Goal: Task Accomplishment & Management: Use online tool/utility

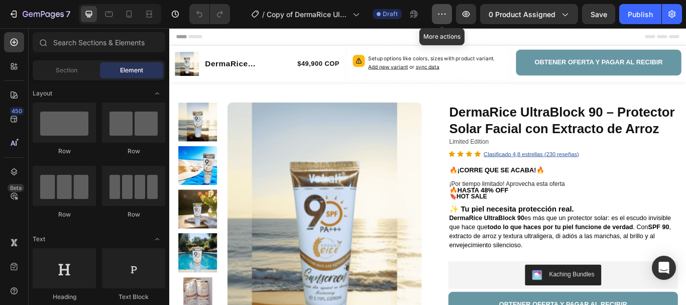
click at [438, 16] on icon "button" at bounding box center [442, 14] width 10 height 10
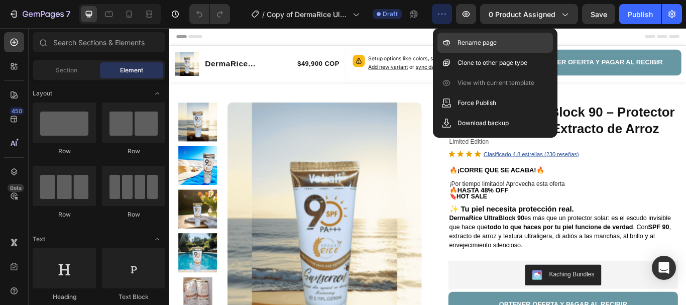
click at [482, 43] on p "Rename page" at bounding box center [476, 43] width 39 height 10
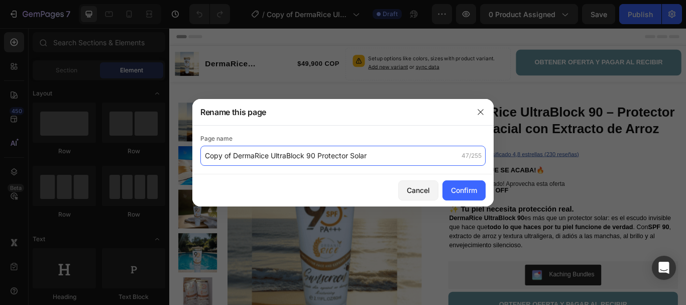
paste input "jabon De Niacinamida Serum 10"
click at [164, 155] on div at bounding box center [343, 152] width 686 height 305
type input "J"
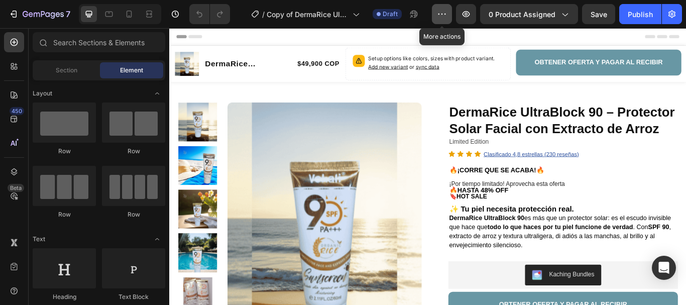
click at [445, 14] on icon "button" at bounding box center [442, 14] width 10 height 10
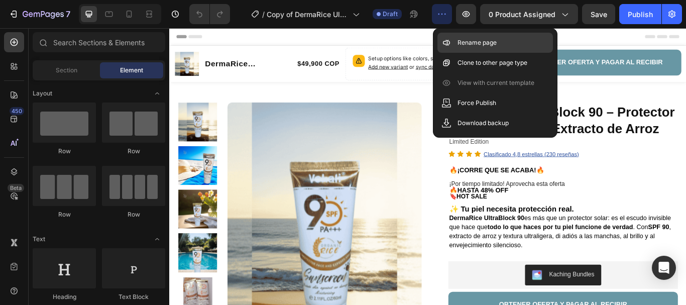
click at [483, 45] on p "Rename page" at bounding box center [476, 43] width 39 height 10
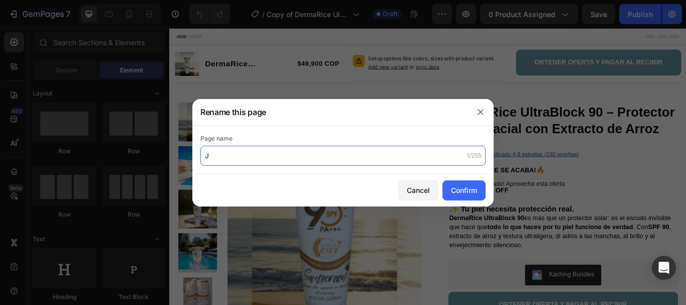
paste input "jabon De Niacinamida Serum 10"
type input "Jabón de Niacinamida Serum 10"
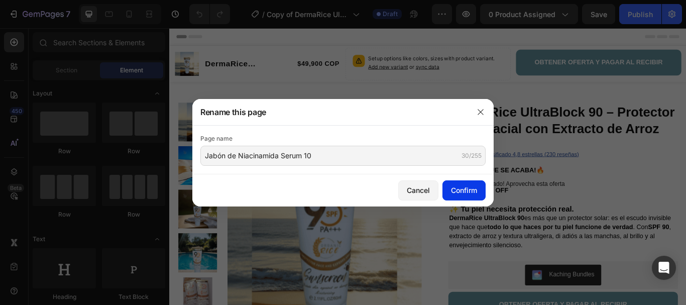
click at [468, 187] on div "Confirm" at bounding box center [464, 190] width 26 height 11
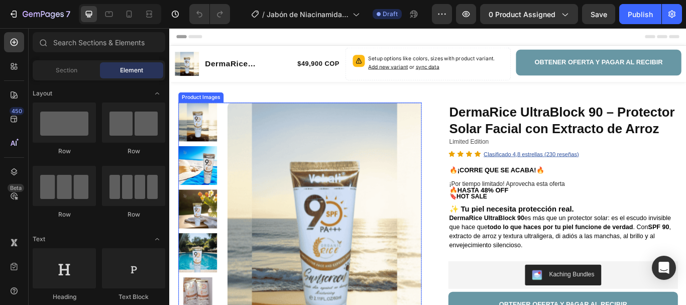
click at [213, 110] on div "Product Images" at bounding box center [205, 108] width 49 height 9
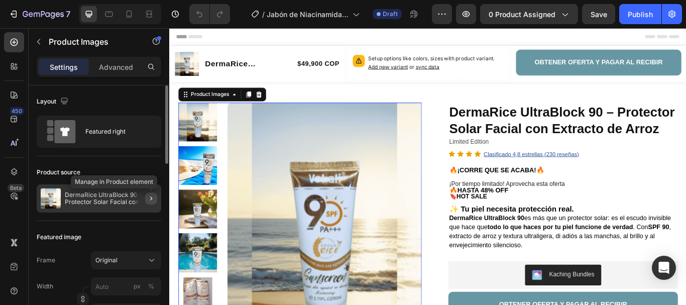
click at [153, 195] on icon "button" at bounding box center [151, 198] width 8 height 8
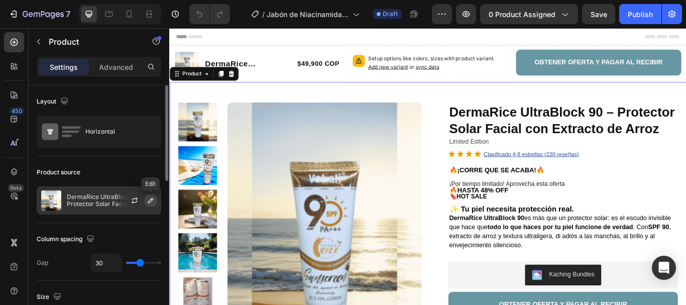
click at [151, 199] on icon "button" at bounding box center [151, 200] width 8 height 8
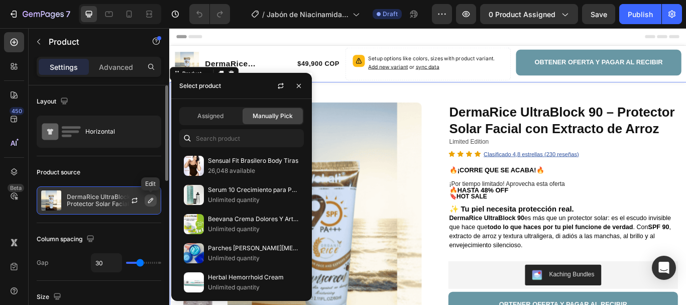
click at [151, 198] on icon "button" at bounding box center [151, 200] width 8 height 8
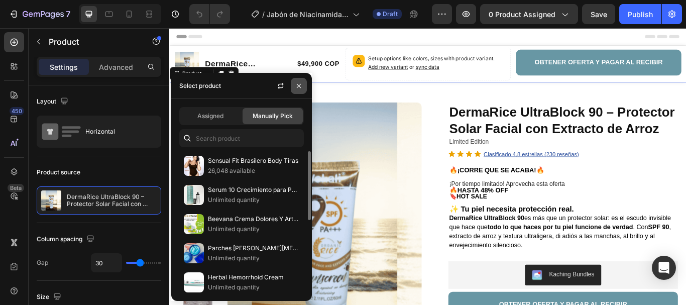
click at [302, 83] on icon "button" at bounding box center [299, 86] width 8 height 8
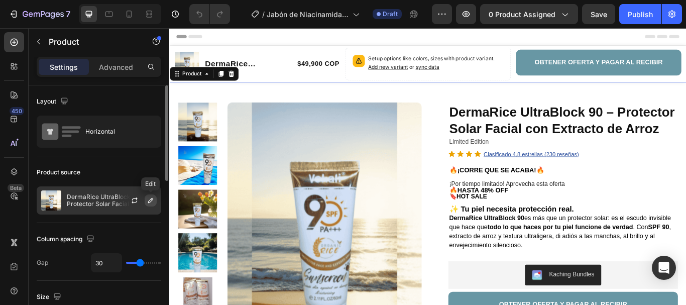
click at [152, 201] on icon "button" at bounding box center [151, 200] width 8 height 8
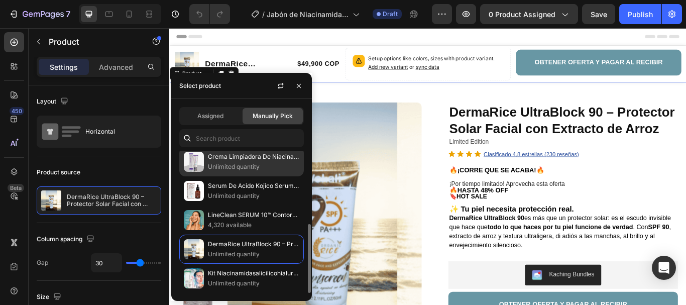
scroll to position [49, 0]
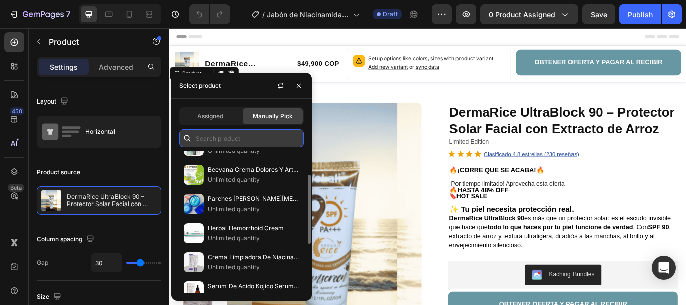
click at [253, 130] on input "text" at bounding box center [241, 138] width 125 height 18
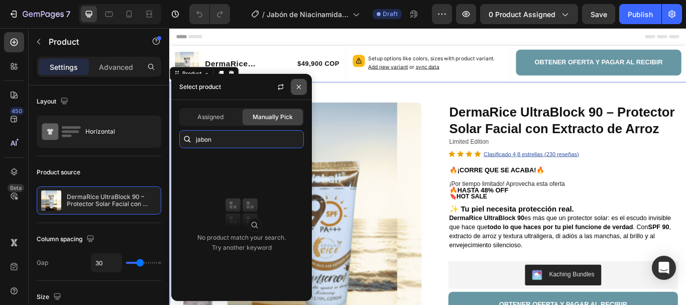
type input "jabon"
click at [299, 88] on icon "button" at bounding box center [299, 87] width 8 height 8
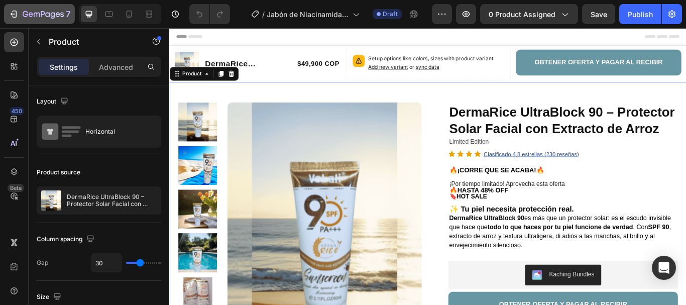
click at [20, 12] on div "7" at bounding box center [40, 14] width 62 height 12
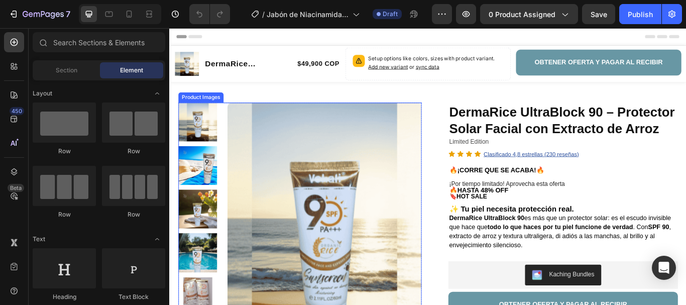
click at [198, 110] on div "Product Images" at bounding box center [205, 108] width 49 height 9
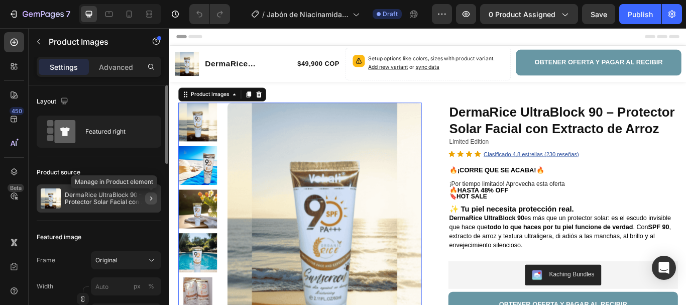
click at [150, 197] on icon "button" at bounding box center [151, 198] width 8 height 8
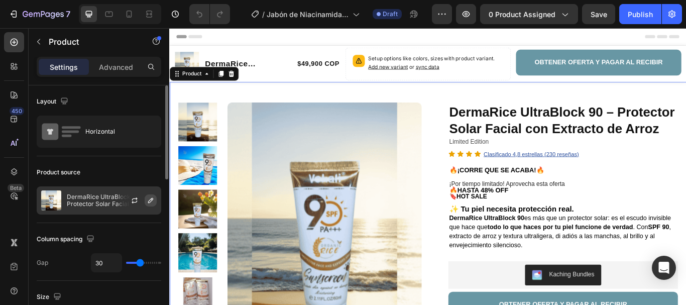
click at [148, 197] on button "button" at bounding box center [151, 200] width 12 height 12
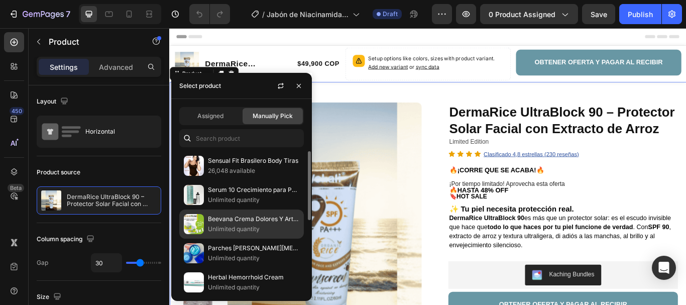
scroll to position [50, 0]
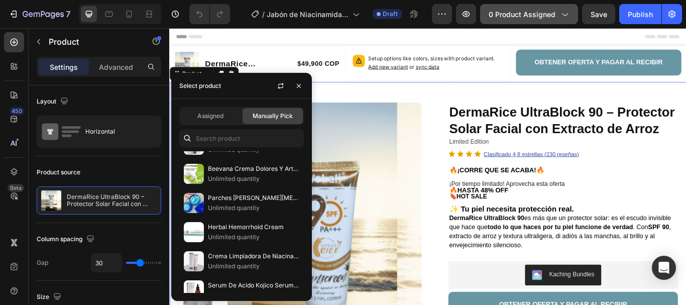
click at [547, 13] on span "0 product assigned" at bounding box center [522, 14] width 67 height 11
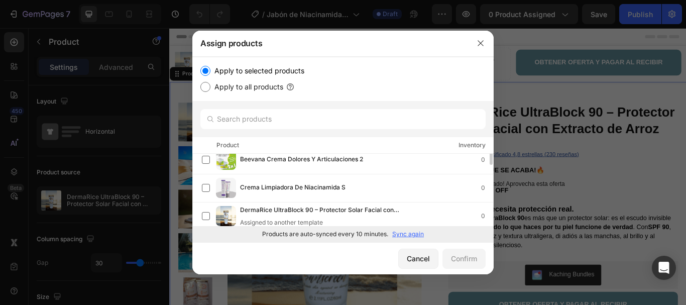
scroll to position [0, 0]
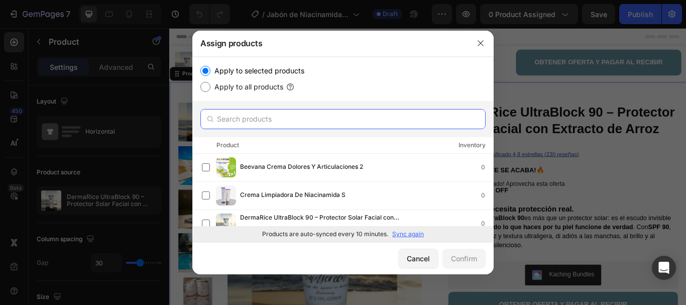
click at [341, 121] on input "text" at bounding box center [342, 119] width 285 height 20
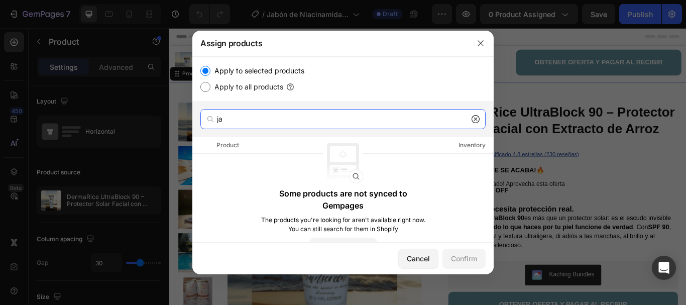
type input "j"
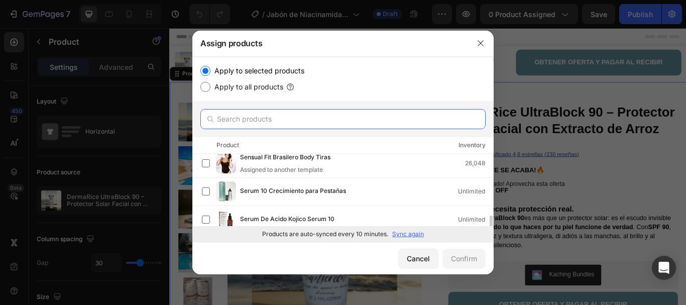
scroll to position [208, 0]
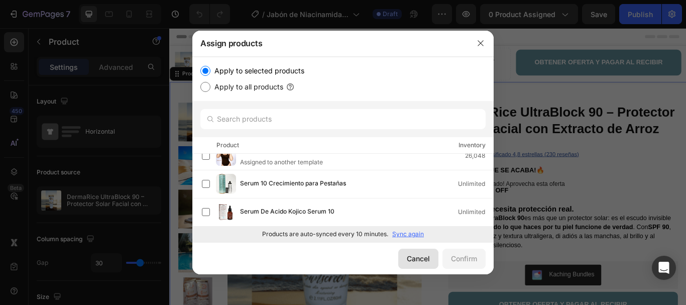
click at [419, 259] on div "Cancel" at bounding box center [418, 258] width 23 height 11
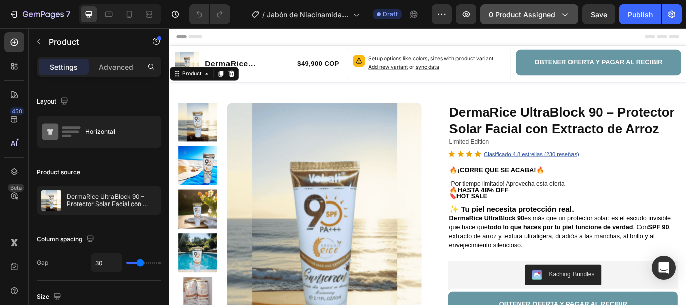
click at [520, 9] on span "0 product assigned" at bounding box center [522, 14] width 67 height 11
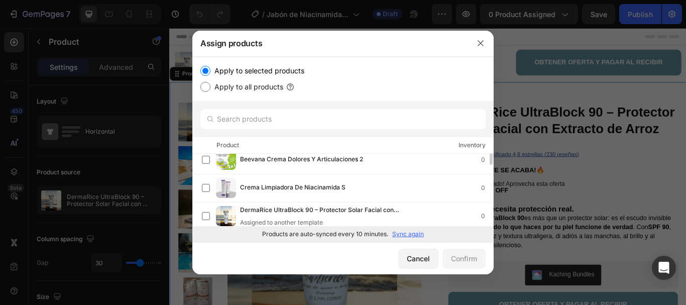
scroll to position [0, 0]
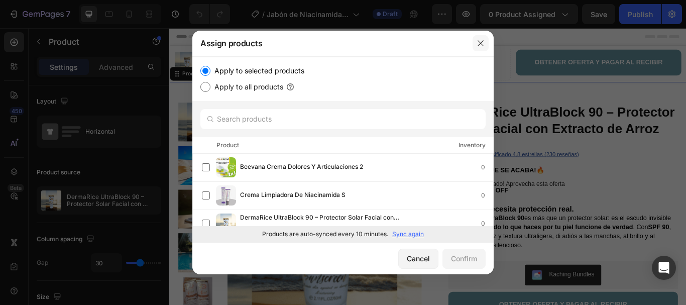
click at [480, 42] on icon "button" at bounding box center [480, 43] width 8 height 8
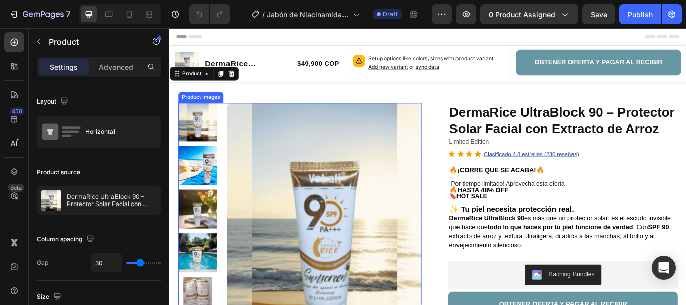
click at [210, 109] on div "Product Images" at bounding box center [205, 108] width 49 height 9
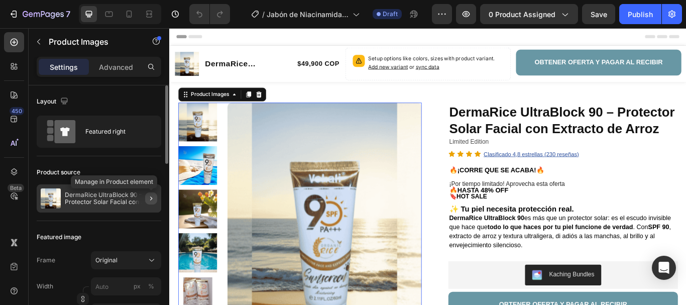
click at [154, 197] on icon "button" at bounding box center [151, 198] width 8 height 8
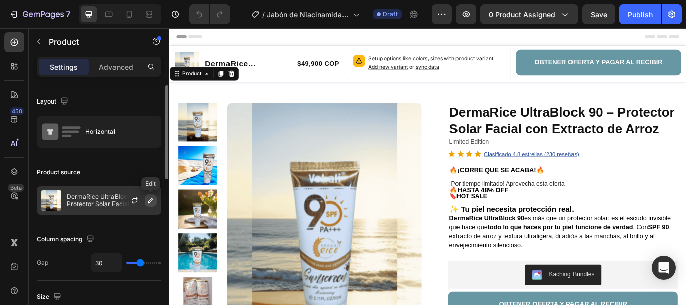
click at [154, 201] on icon "button" at bounding box center [151, 200] width 8 height 8
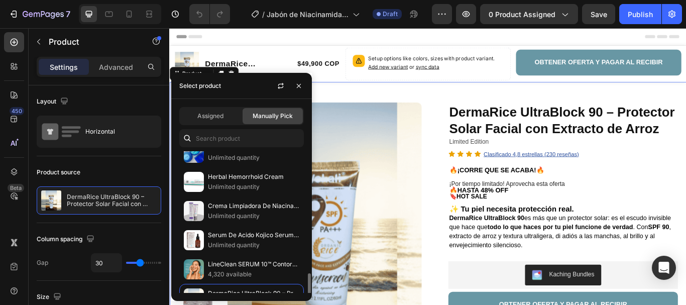
scroll to position [150, 0]
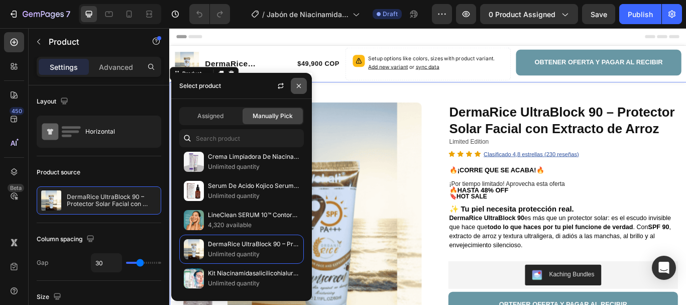
click at [299, 87] on icon "button" at bounding box center [299, 86] width 8 height 8
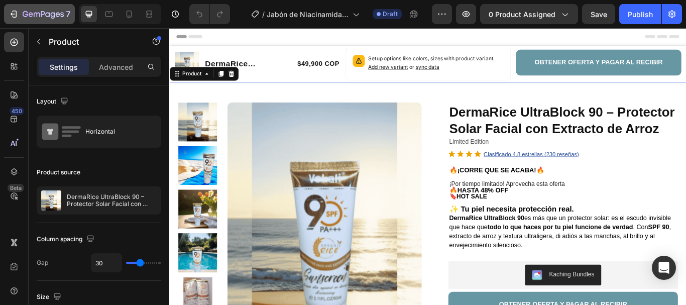
click at [23, 16] on icon "button" at bounding box center [43, 15] width 41 height 9
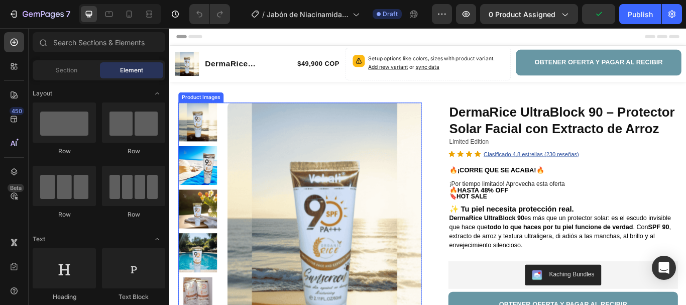
click at [209, 108] on div "Product Images" at bounding box center [205, 108] width 49 height 9
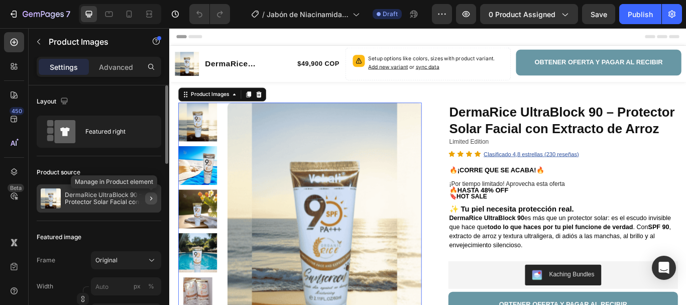
click at [150, 196] on icon "button" at bounding box center [151, 198] width 8 height 8
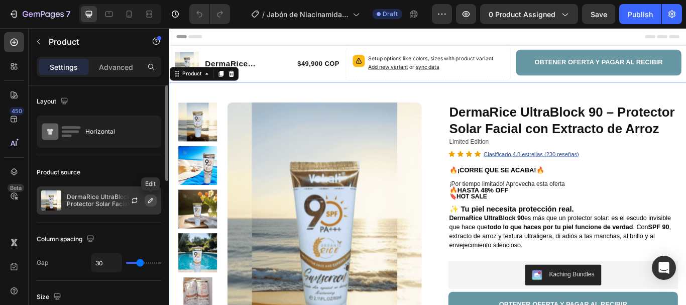
click at [153, 201] on icon "button" at bounding box center [151, 200] width 8 height 8
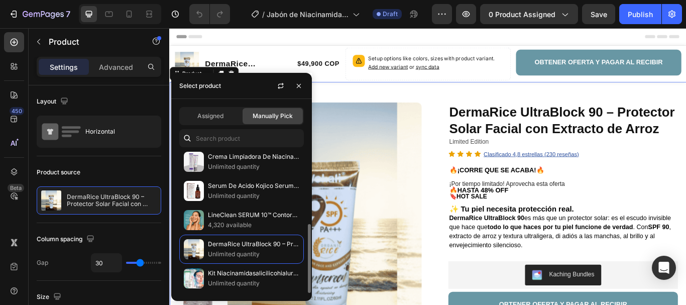
scroll to position [99, 0]
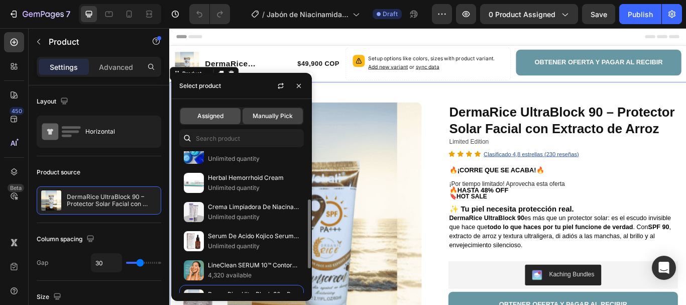
click at [225, 124] on div "Assigned" at bounding box center [210, 116] width 60 height 16
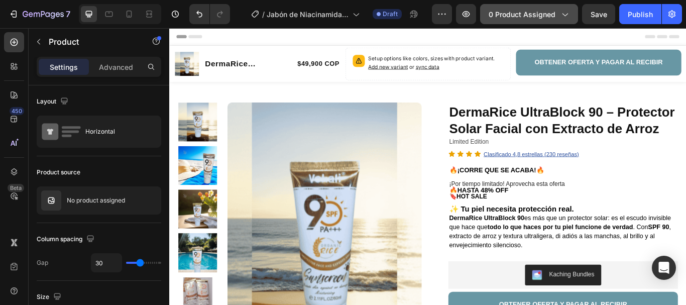
click at [537, 6] on button "0 product assigned" at bounding box center [529, 14] width 98 height 20
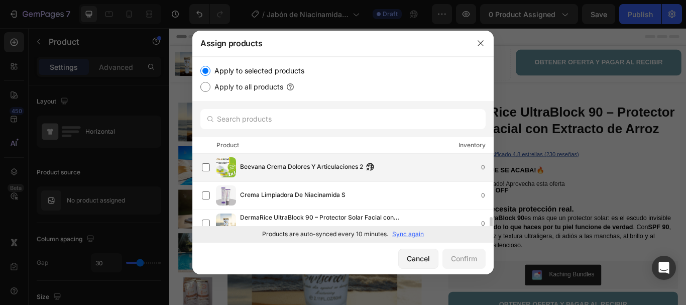
scroll to position [50, 0]
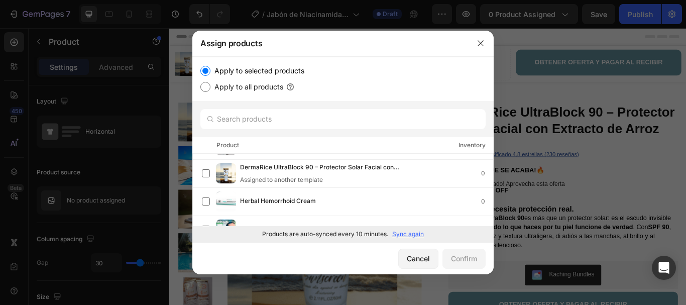
click at [405, 234] on p "Sync again" at bounding box center [408, 233] width 32 height 9
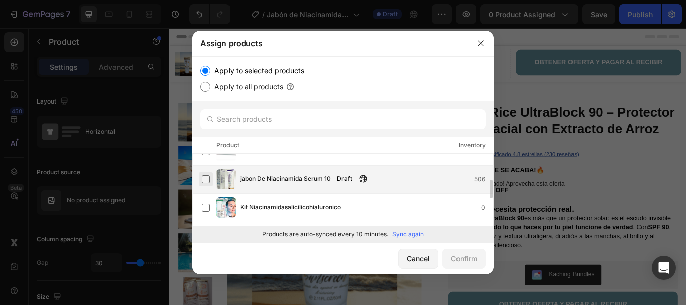
click at [206, 180] on label at bounding box center [206, 179] width 8 height 8
click at [463, 254] on div "Confirm" at bounding box center [464, 258] width 26 height 11
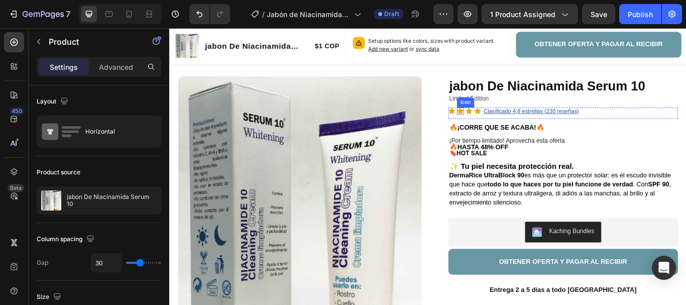
scroll to position [0, 0]
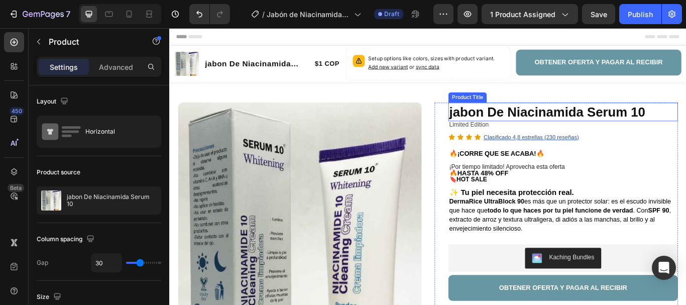
click at [553, 126] on h1 "jabon De Niacinamida Serum 10" at bounding box center [628, 126] width 268 height 22
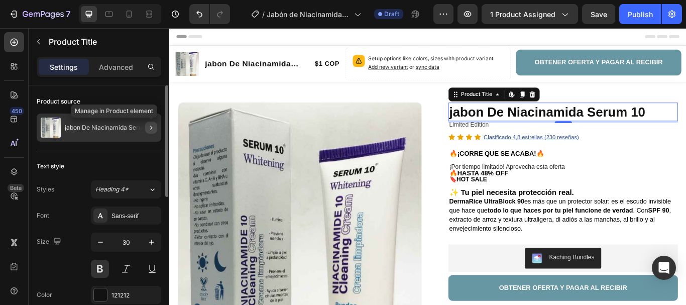
drag, startPoint x: 155, startPoint y: 129, endPoint x: 2, endPoint y: 121, distance: 152.8
click at [155, 129] on icon "button" at bounding box center [151, 128] width 8 height 8
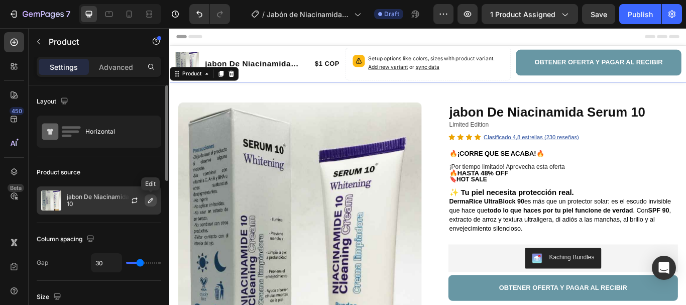
click at [149, 198] on icon "button" at bounding box center [151, 200] width 8 height 8
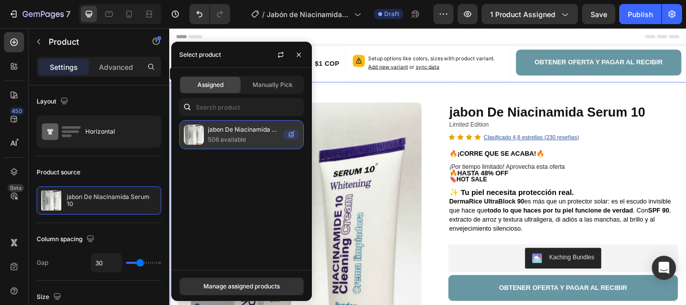
click at [232, 134] on p "jabon De Niacinamida Serum 10" at bounding box center [243, 130] width 71 height 10
click at [223, 134] on p "jabon De Niacinamida Serum 10" at bounding box center [243, 130] width 71 height 10
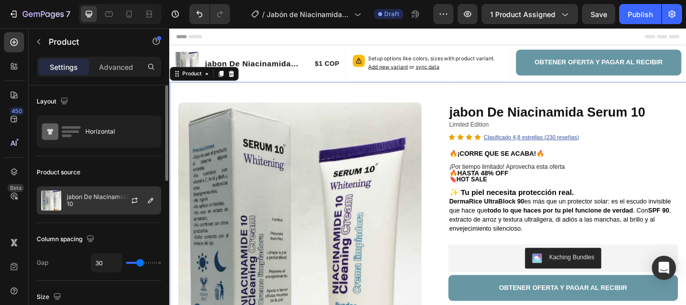
click at [96, 195] on p "jabon De Niacinamida Serum 10" at bounding box center [112, 200] width 90 height 14
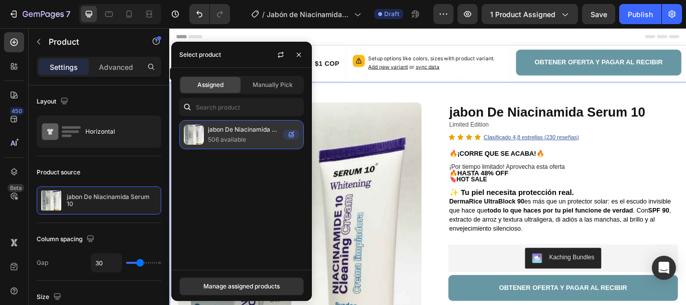
click at [273, 138] on p "506 available" at bounding box center [243, 140] width 71 height 10
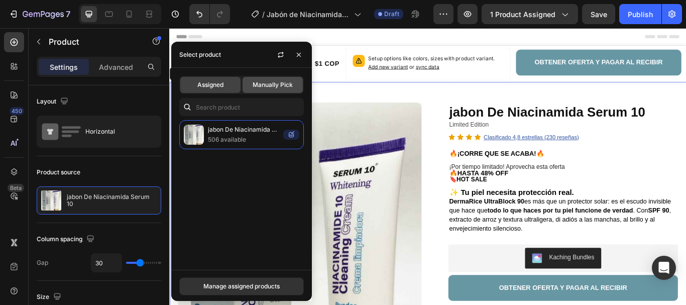
click at [262, 88] on span "Manually Pick" at bounding box center [273, 84] width 40 height 9
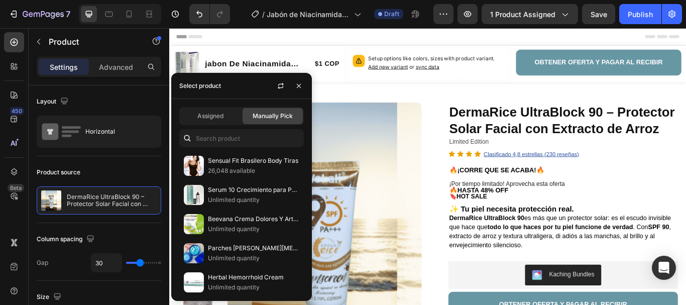
click at [223, 128] on div "Assigned Manually Pick Sensual Fit Brasilero Body Tiras 26,048 available Serum …" at bounding box center [241, 200] width 141 height 202
click at [225, 115] on div "Assigned" at bounding box center [210, 116] width 60 height 16
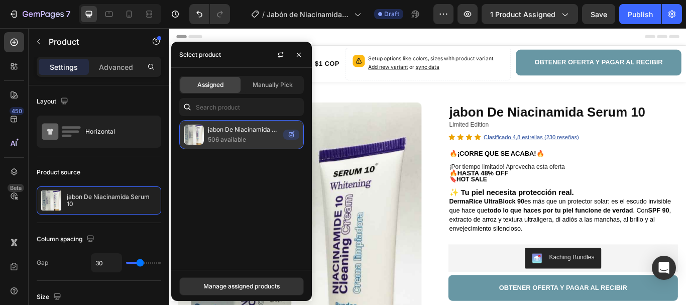
click at [259, 131] on p "jabon De Niacinamida Serum 10" at bounding box center [243, 130] width 71 height 10
click at [293, 134] on icon at bounding box center [291, 134] width 5 height 5
click at [292, 134] on icon at bounding box center [292, 133] width 3 height 3
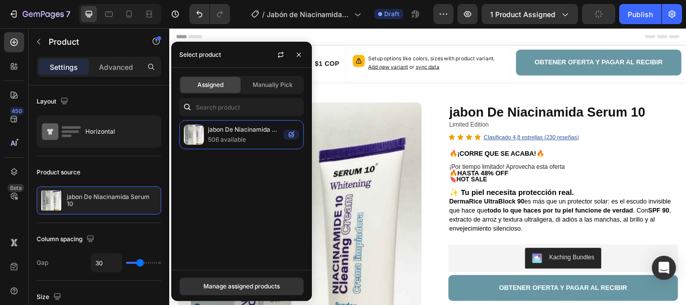
click at [292, 118] on div "Assigned Manually Pick jabon De Niacinamida Serum 10 506 available" at bounding box center [241, 169] width 141 height 202
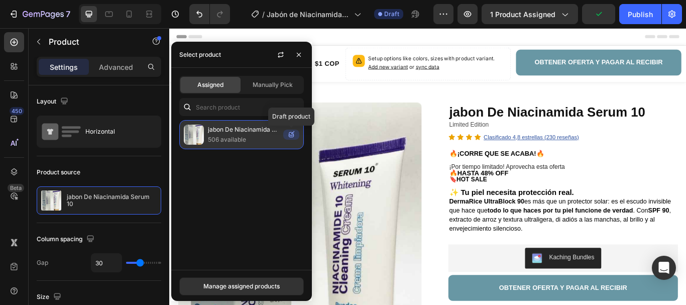
click at [293, 139] on icon at bounding box center [291, 135] width 16 height 10
click at [292, 133] on icon at bounding box center [292, 133] width 3 height 3
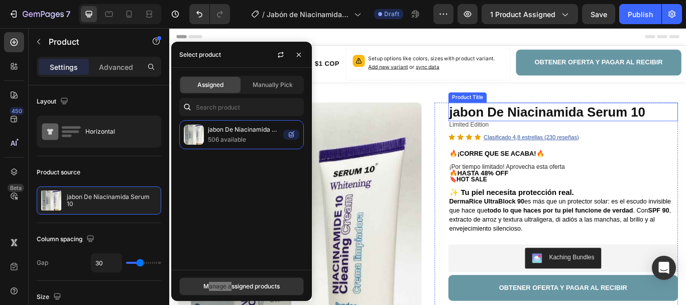
click at [537, 124] on h1 "jabon De Niacinamida Serum 10" at bounding box center [628, 126] width 268 height 22
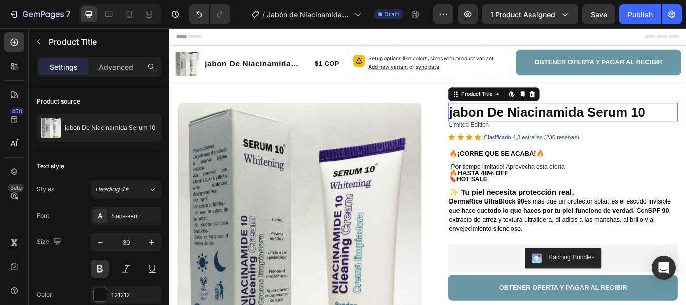
click at [537, 124] on h1 "jabon De Niacinamida Serum 10" at bounding box center [628, 126] width 268 height 22
click at [510, 125] on h1 "jabon De Niacinamida Serum 10" at bounding box center [628, 126] width 268 height 22
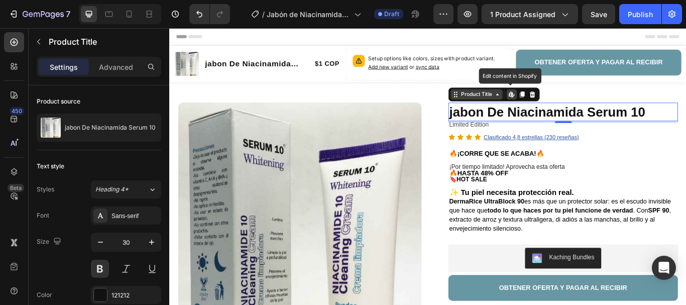
click at [518, 105] on div "Product Title" at bounding box center [527, 105] width 41 height 9
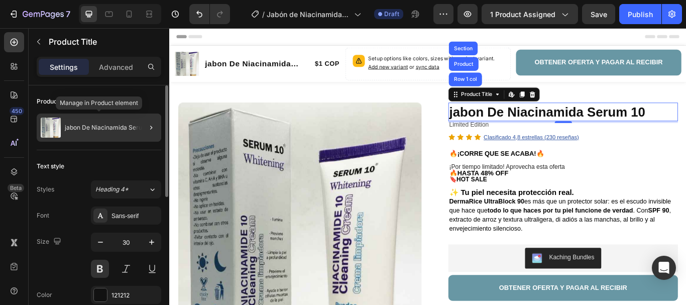
click at [104, 122] on div "jabon De Niacinamida Serum 10" at bounding box center [99, 127] width 125 height 28
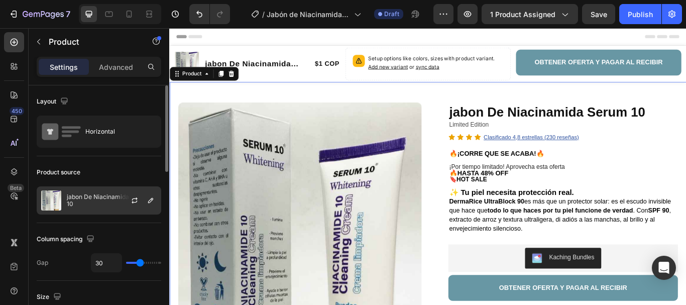
click at [107, 198] on p "jabon De Niacinamida Serum 10" at bounding box center [112, 200] width 90 height 14
click at [137, 200] on icon "button" at bounding box center [135, 200] width 8 height 8
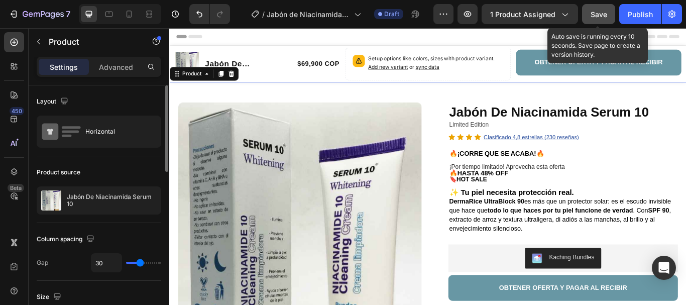
click at [592, 15] on span "Save" at bounding box center [598, 14] width 17 height 9
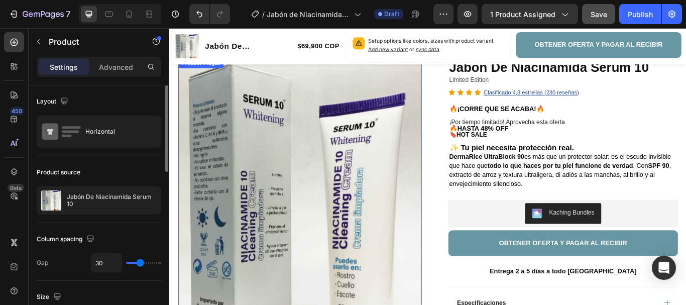
scroll to position [50, 0]
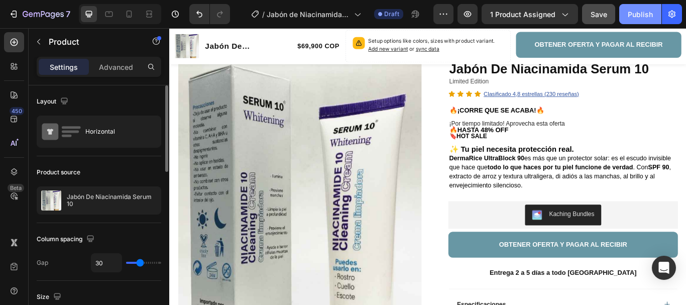
click at [639, 13] on div "Publish" at bounding box center [640, 14] width 25 height 11
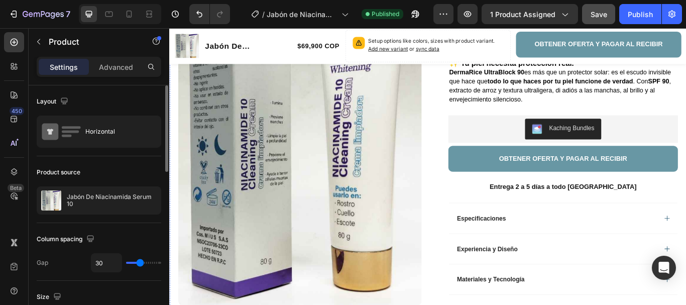
scroll to position [100, 0]
